Goal: Task Accomplishment & Management: Contribute content

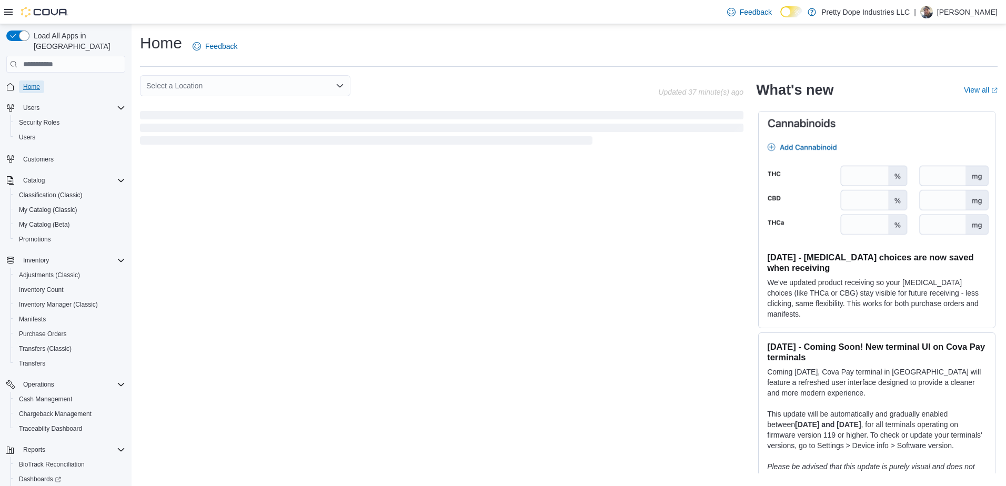
click at [32, 83] on span "Home" at bounding box center [31, 87] width 17 height 8
click at [26, 206] on span "My Catalog (Classic)" at bounding box center [48, 210] width 58 height 8
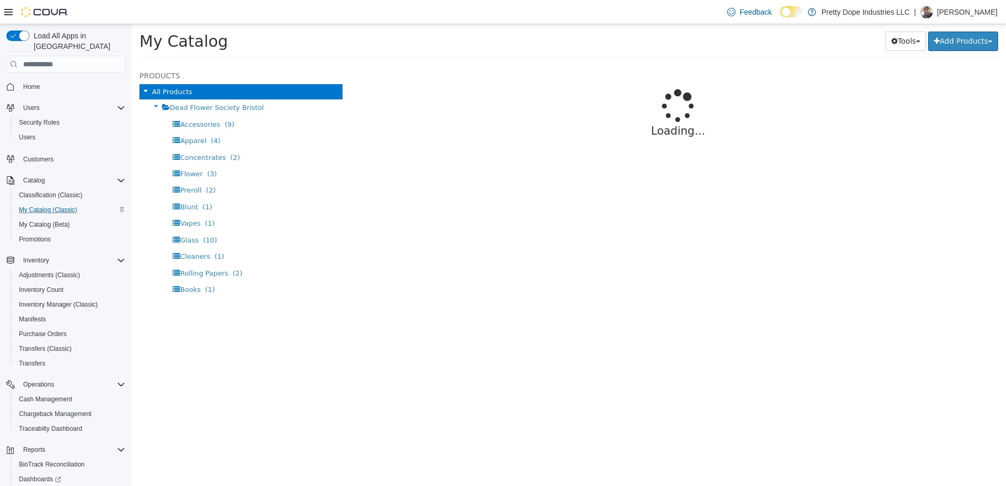
select select "**********"
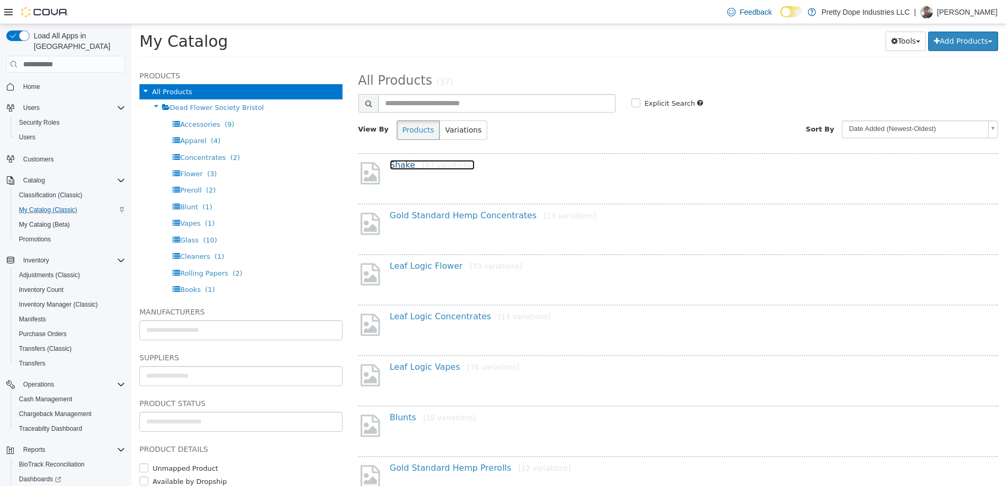
click at [399, 163] on link "Shake [83 variations]" at bounding box center [432, 165] width 85 height 10
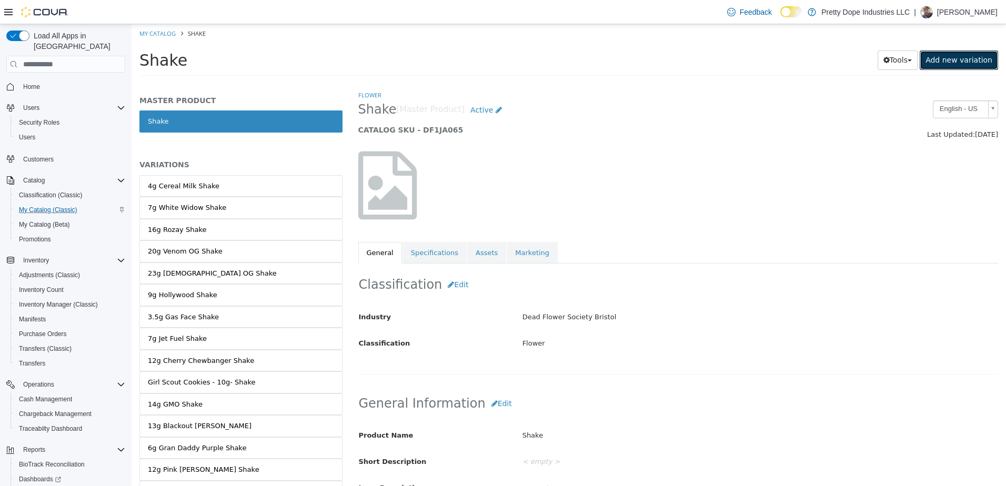
click at [966, 55] on link "Add new variation" at bounding box center [958, 59] width 78 height 19
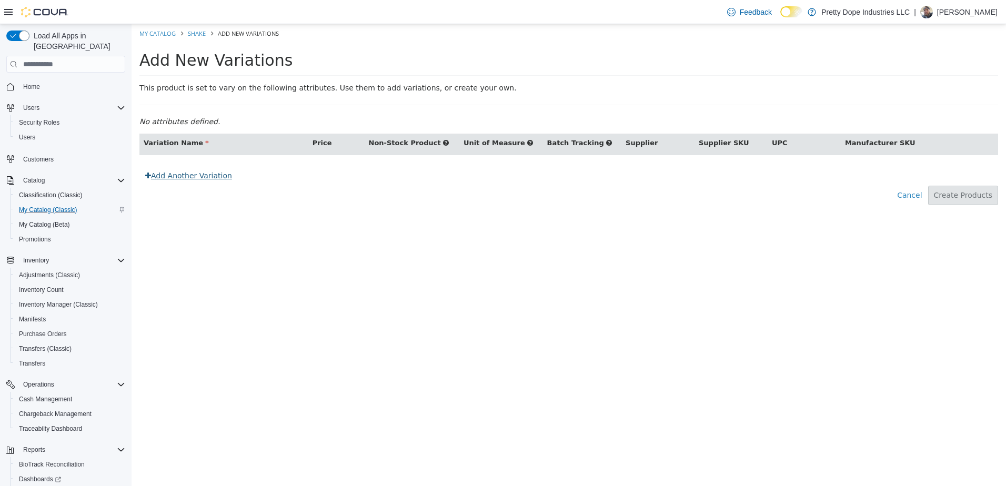
click at [204, 180] on link "Add Another Variation" at bounding box center [188, 175] width 98 height 19
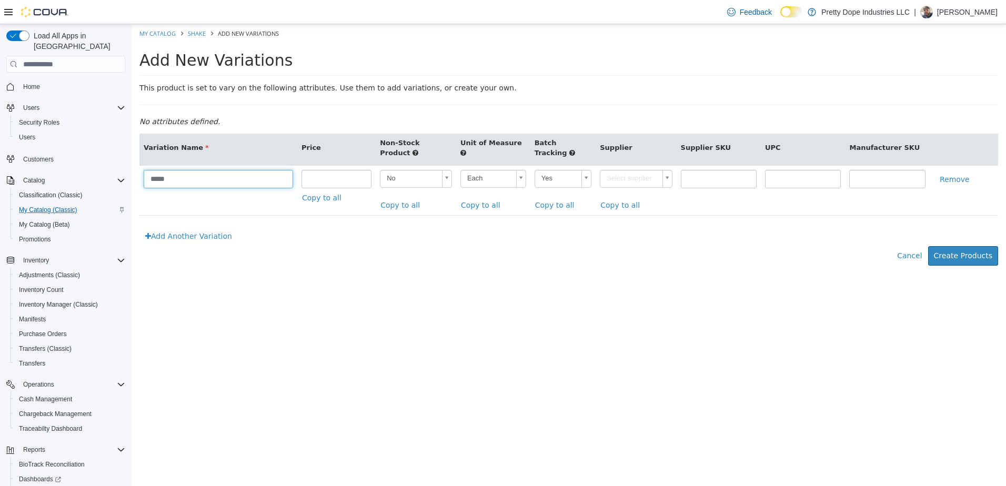
click at [147, 182] on input "*****" at bounding box center [218, 179] width 149 height 18
click at [916, 262] on button "Cancel" at bounding box center [911, 255] width 31 height 19
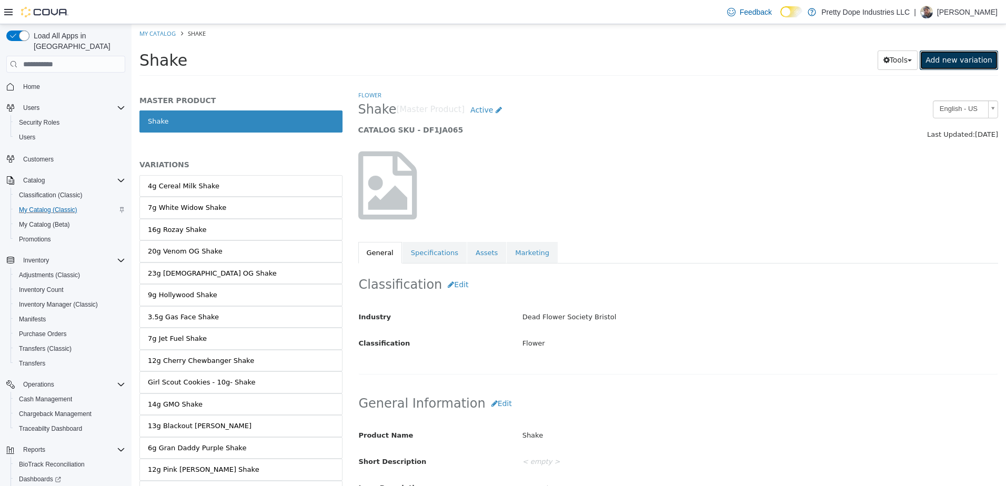
click at [950, 57] on link "Add new variation" at bounding box center [958, 59] width 78 height 19
click at [956, 31] on ol "My Catalog Shake" at bounding box center [569, 33] width 874 height 19
click at [969, 6] on p "Justin Jeffers" at bounding box center [967, 12] width 60 height 13
click at [927, 99] on span "Sign Out" at bounding box center [929, 103] width 28 height 11
